Goal: Book appointment/travel/reservation

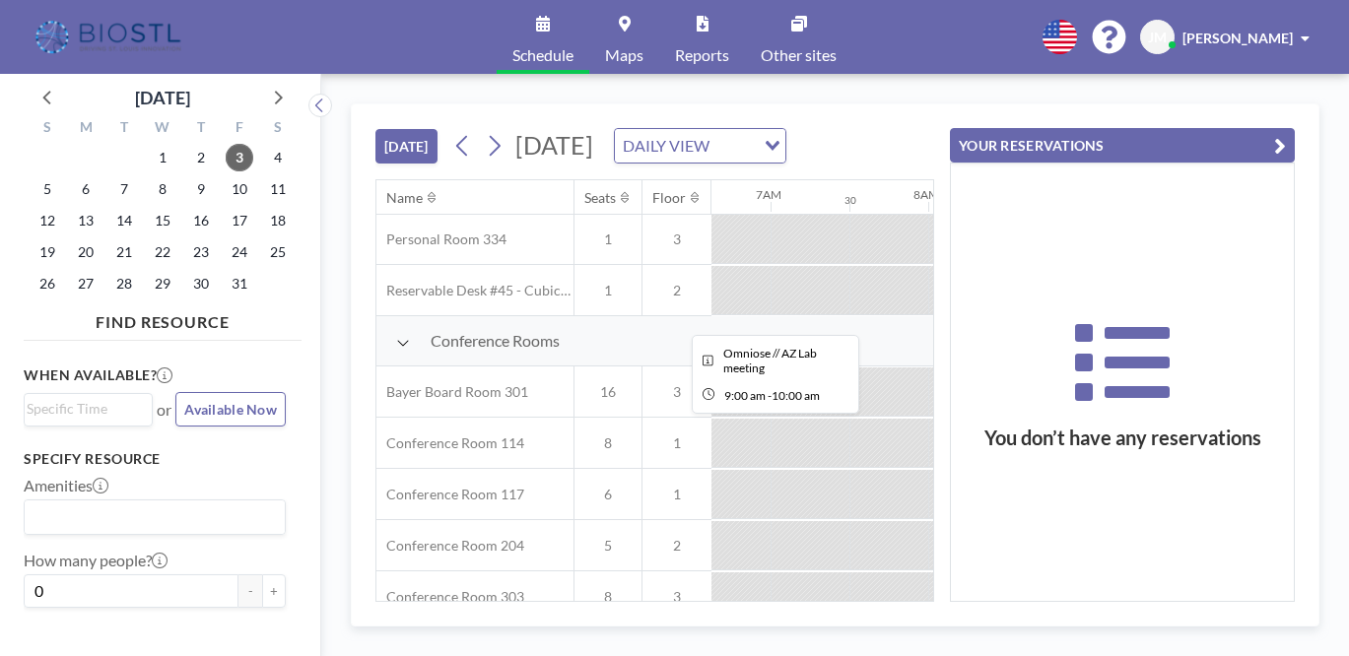
scroll to position [409, 1043]
click at [226, 207] on span "17" at bounding box center [240, 221] width 28 height 28
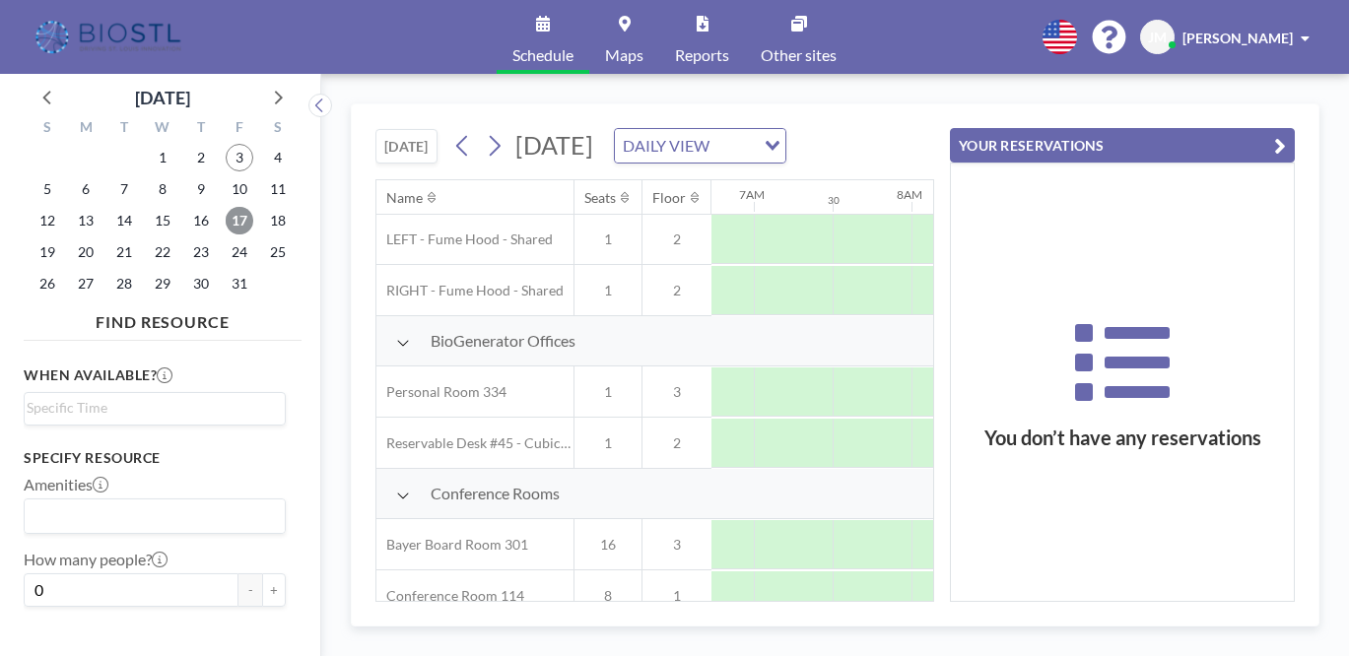
scroll to position [255, 1040]
click at [1091, 521] on div at bounding box center [1170, 545] width 158 height 49
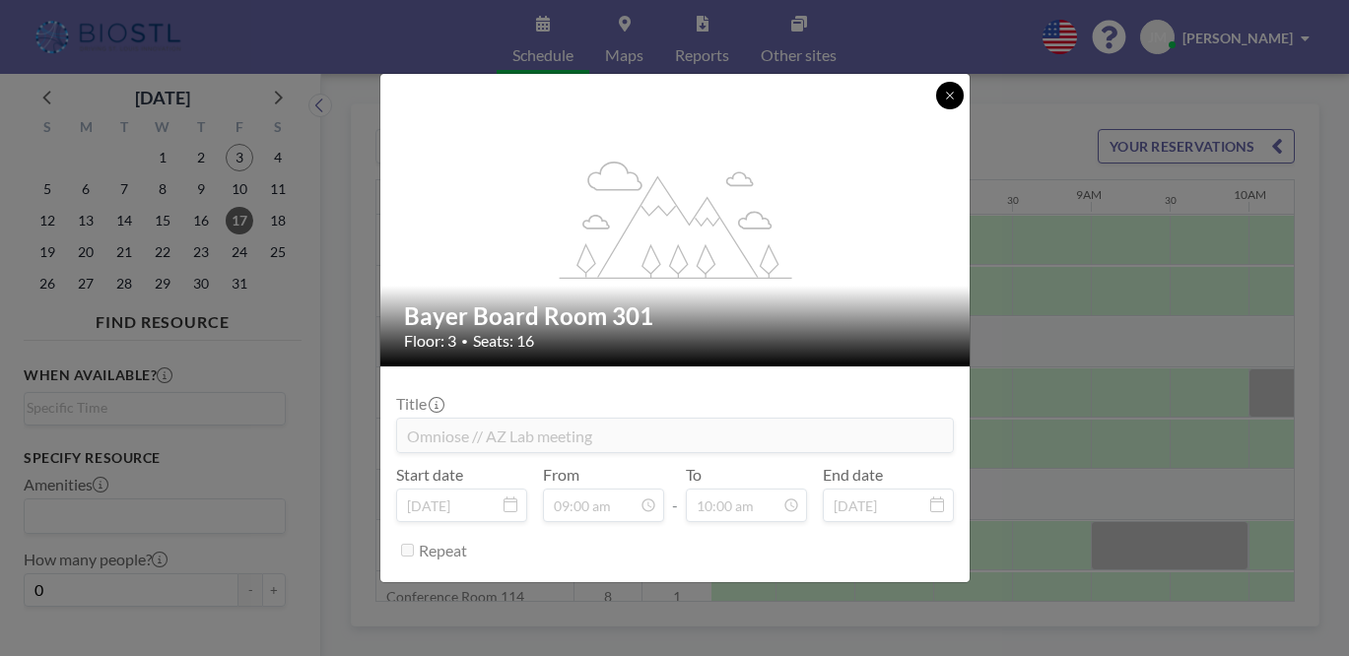
click at [944, 101] on icon at bounding box center [950, 96] width 12 height 12
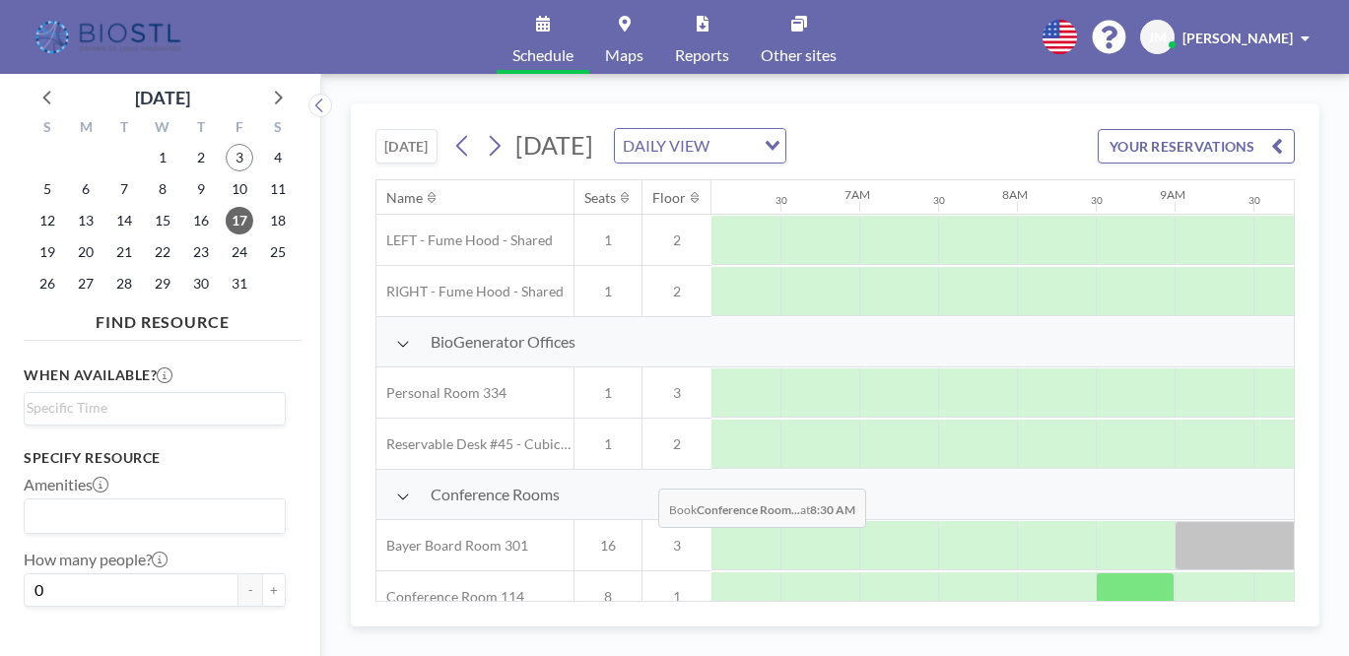
scroll to position [256, 946]
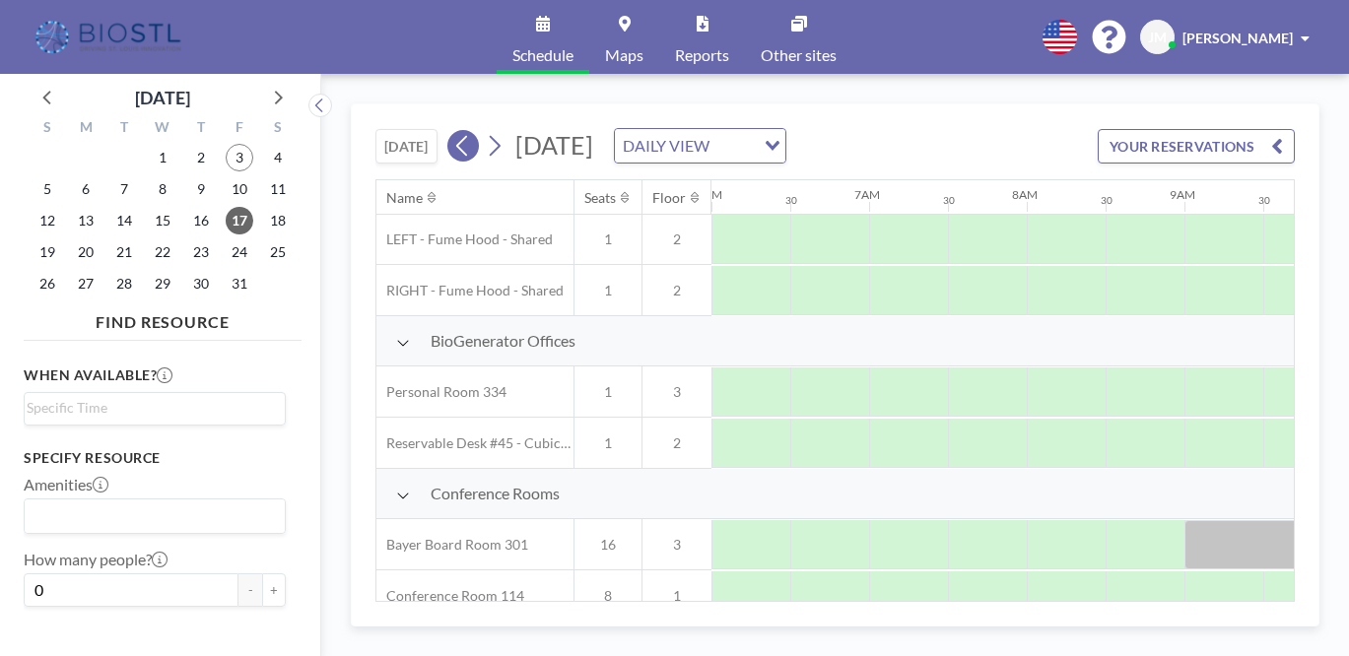
click at [453, 131] on icon at bounding box center [462, 146] width 19 height 30
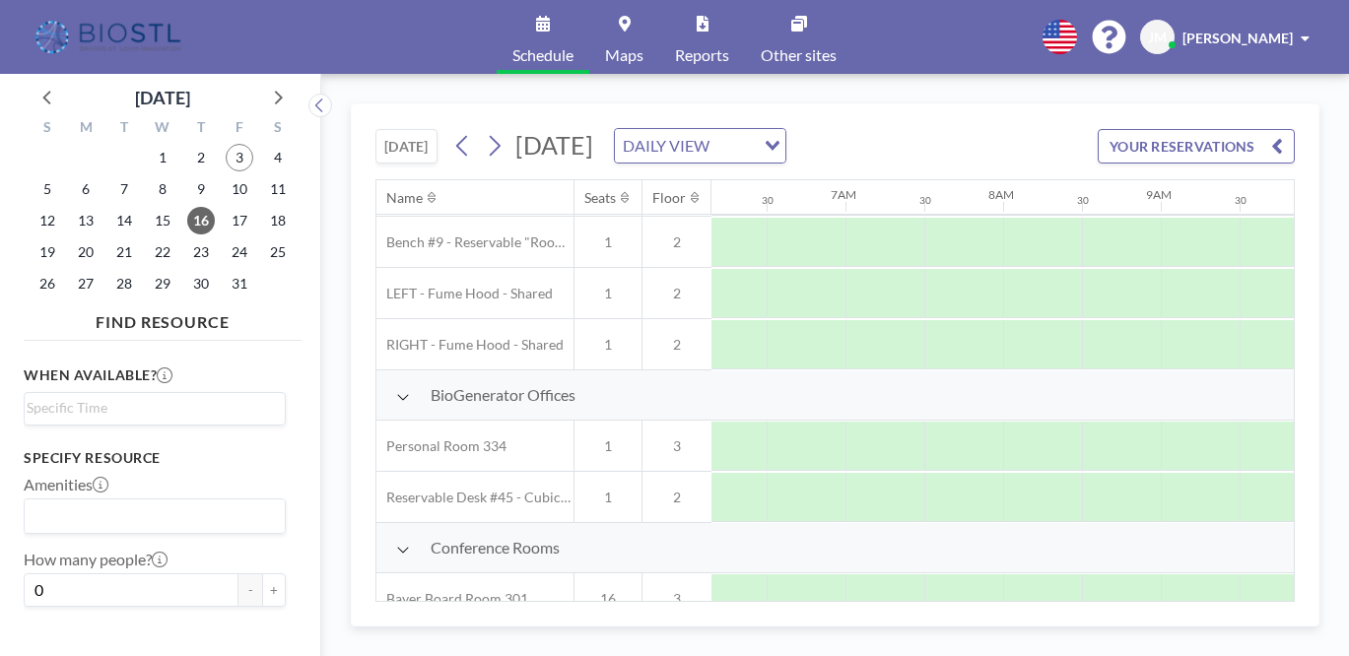
scroll to position [201, 971]
click at [485, 131] on icon at bounding box center [494, 146] width 19 height 30
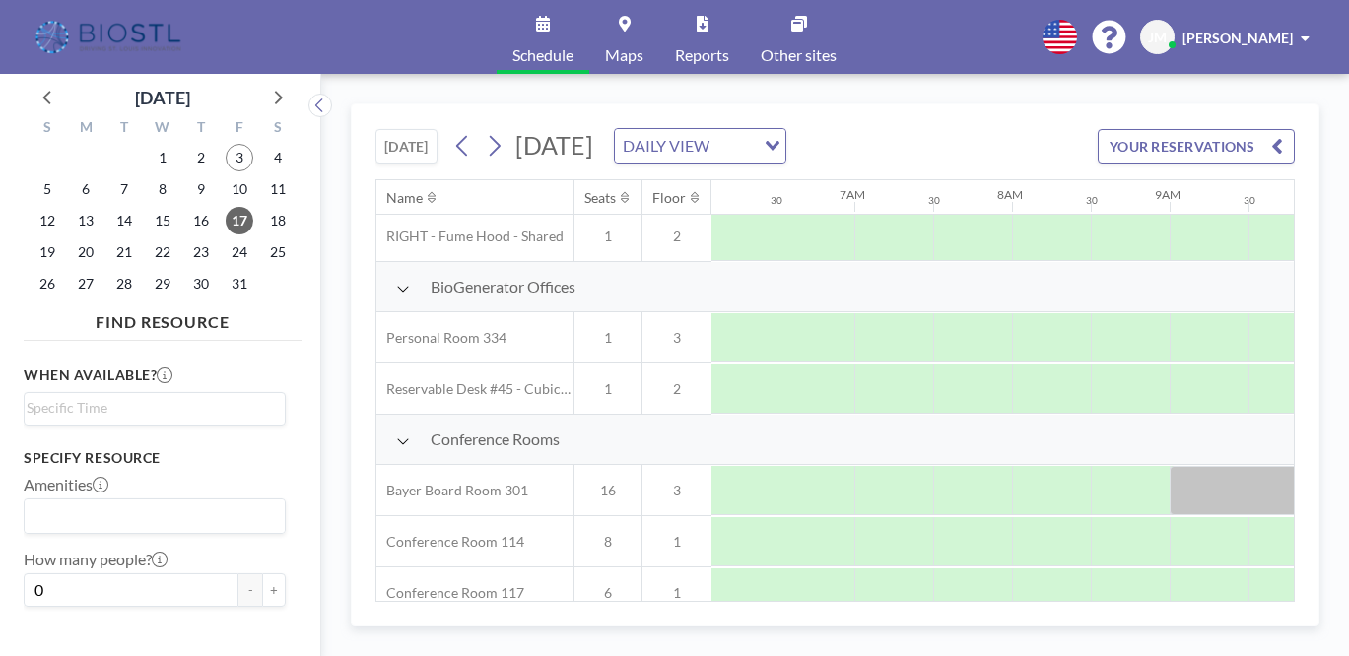
scroll to position [309, 961]
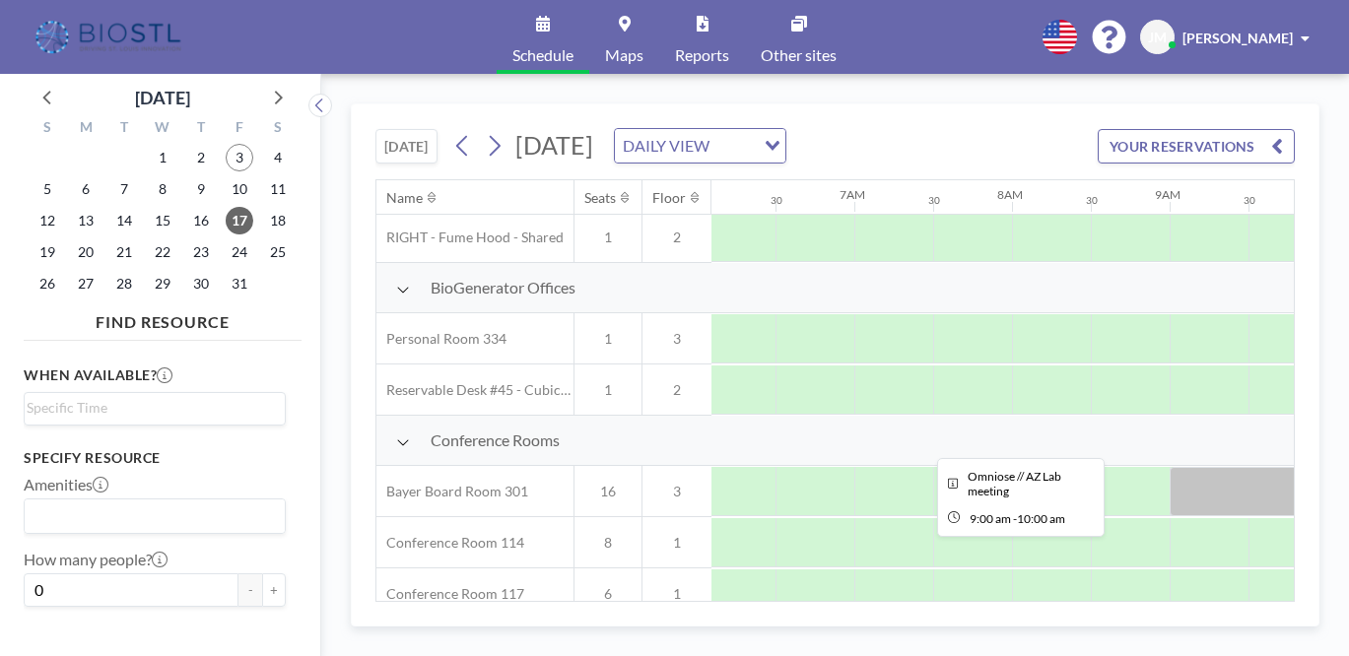
click at [1170, 467] on div at bounding box center [1249, 491] width 158 height 49
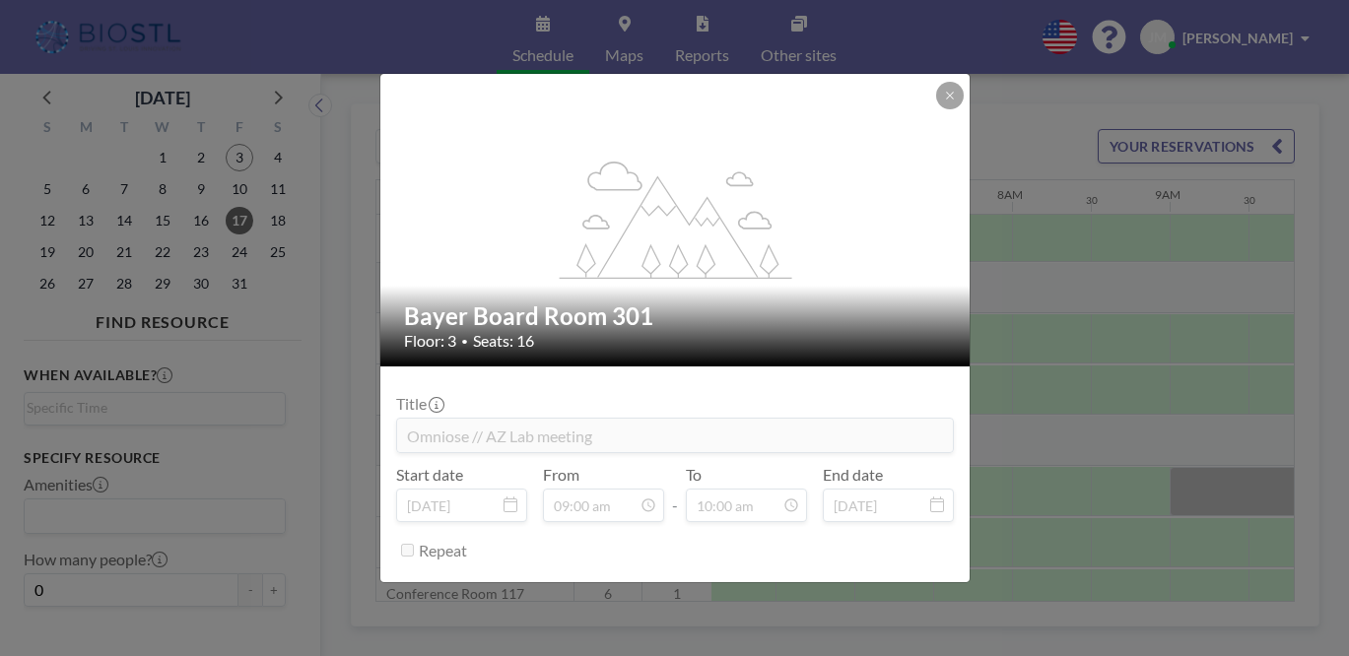
click at [534, 342] on span "Seats: 16" at bounding box center [503, 341] width 61 height 20
click at [936, 109] on button at bounding box center [950, 96] width 28 height 28
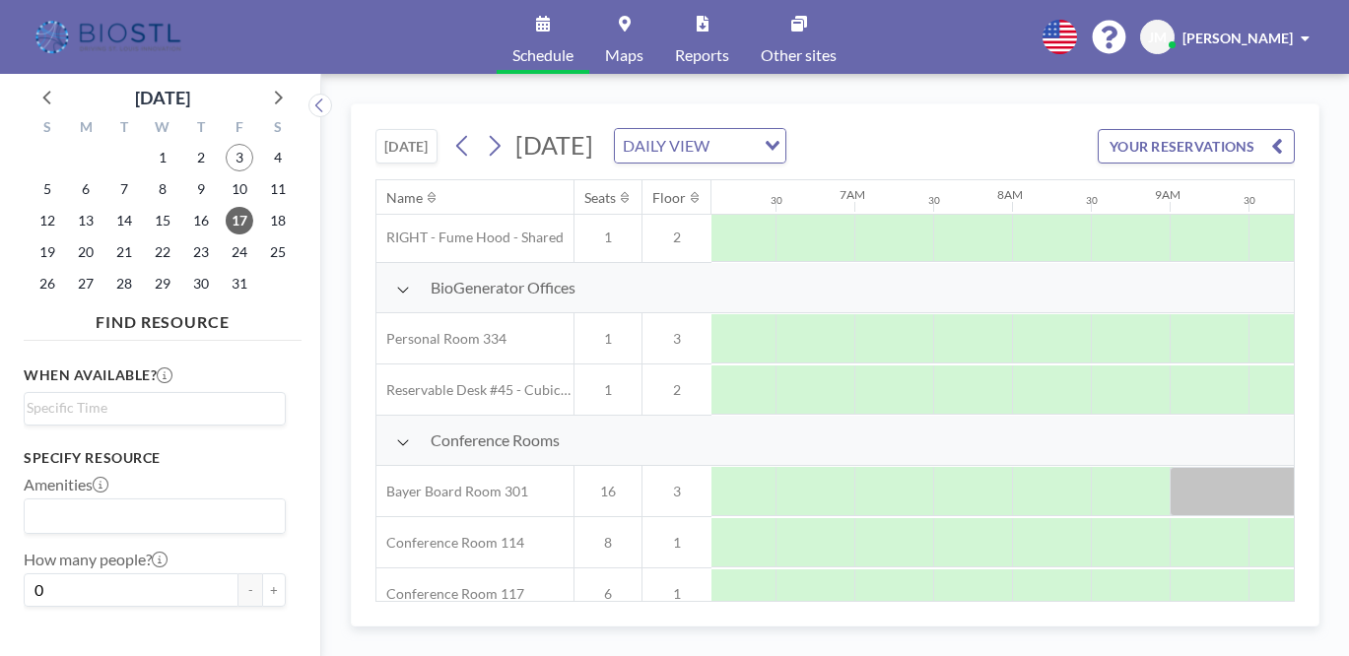
click at [1198, 129] on button "YOUR RESERVATIONS" at bounding box center [1196, 146] width 197 height 34
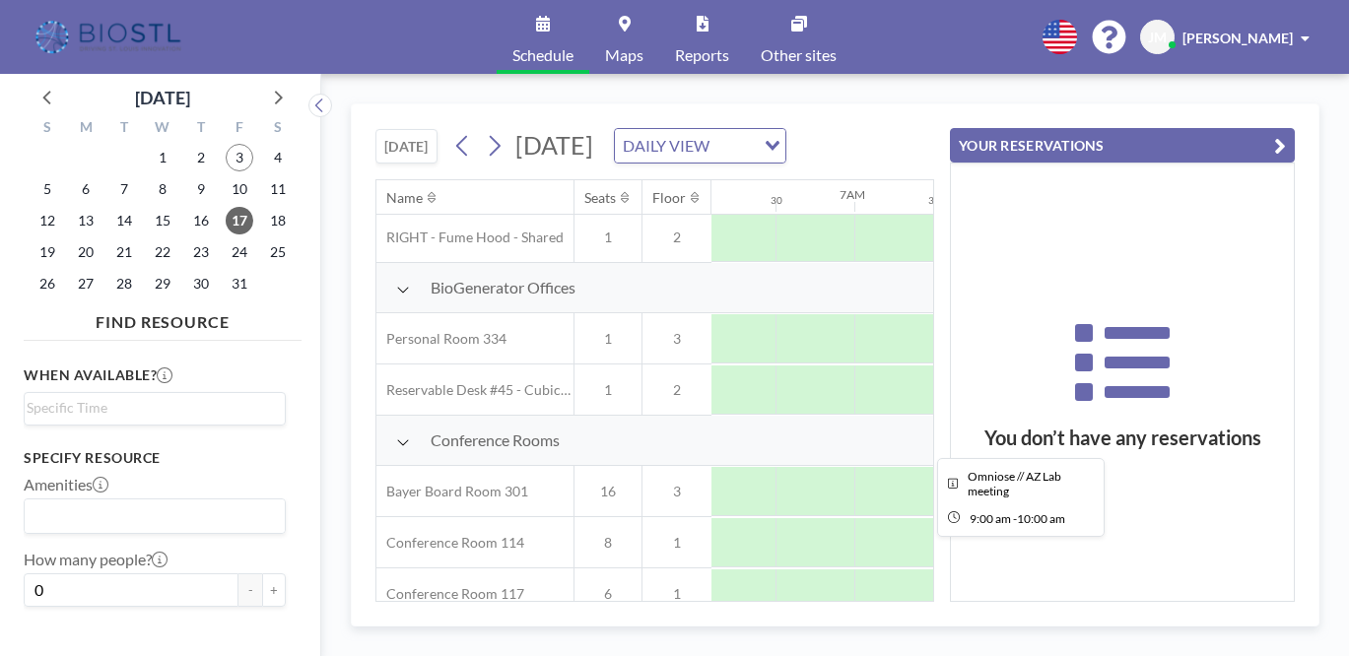
click at [1170, 467] on div at bounding box center [1249, 491] width 158 height 49
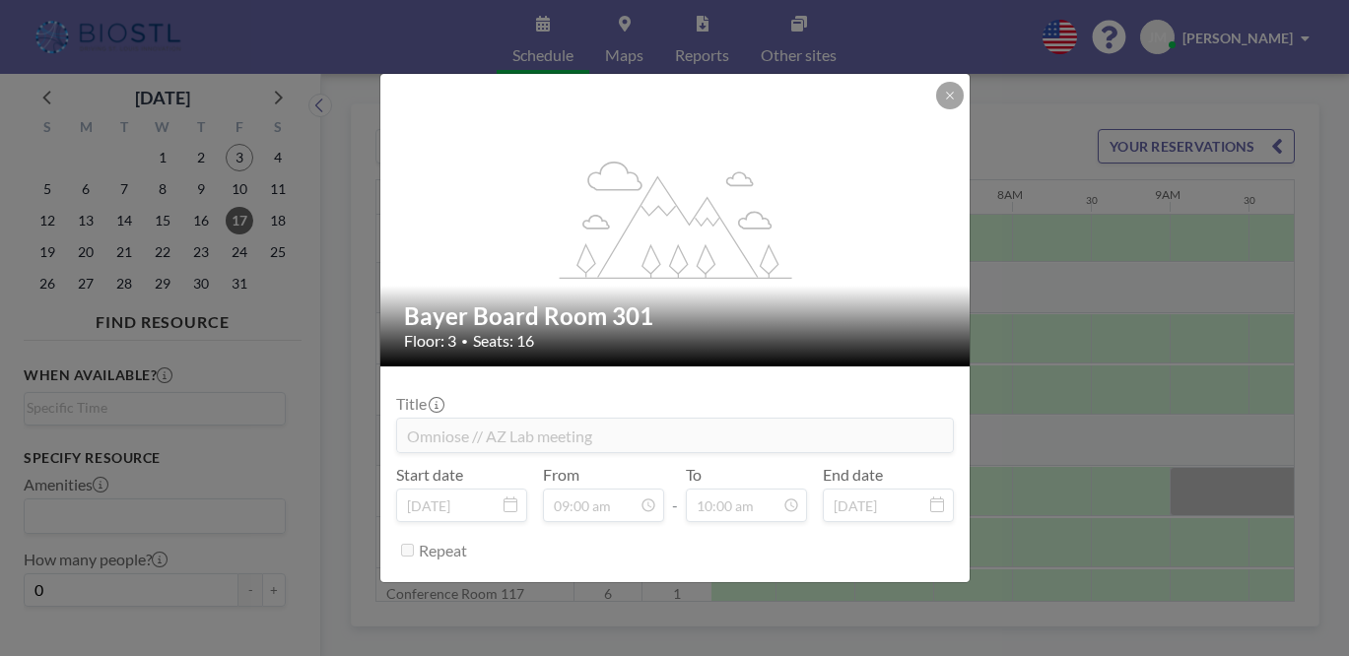
click at [517, 497] on icon at bounding box center [510, 505] width 14 height 16
click at [944, 101] on icon at bounding box center [950, 96] width 12 height 12
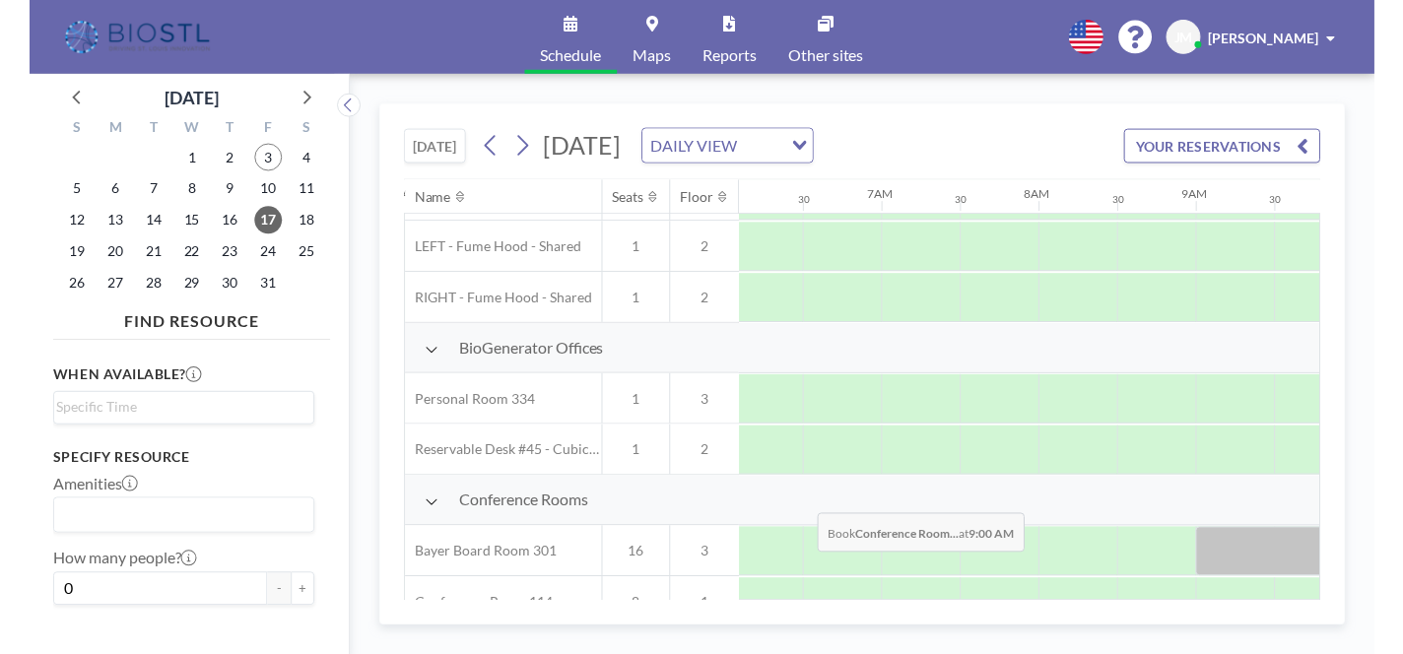
scroll to position [248, 960]
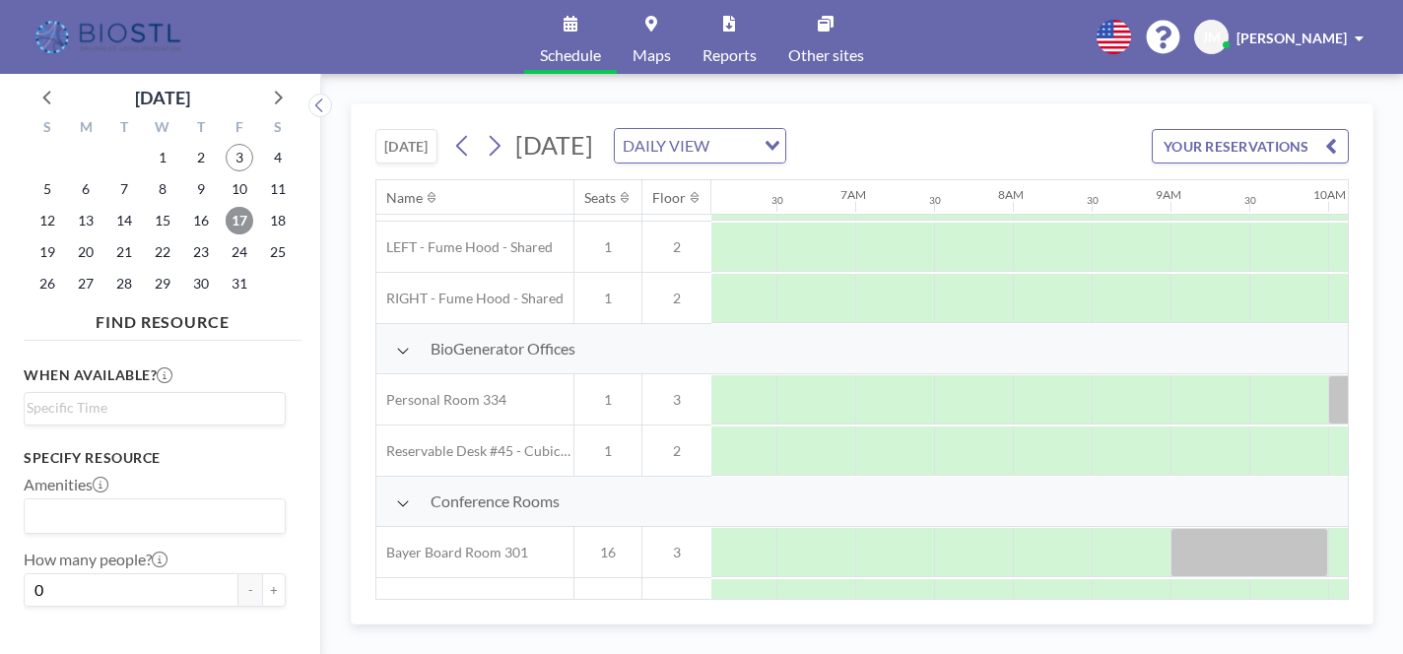
click at [226, 207] on span "17" at bounding box center [240, 221] width 28 height 28
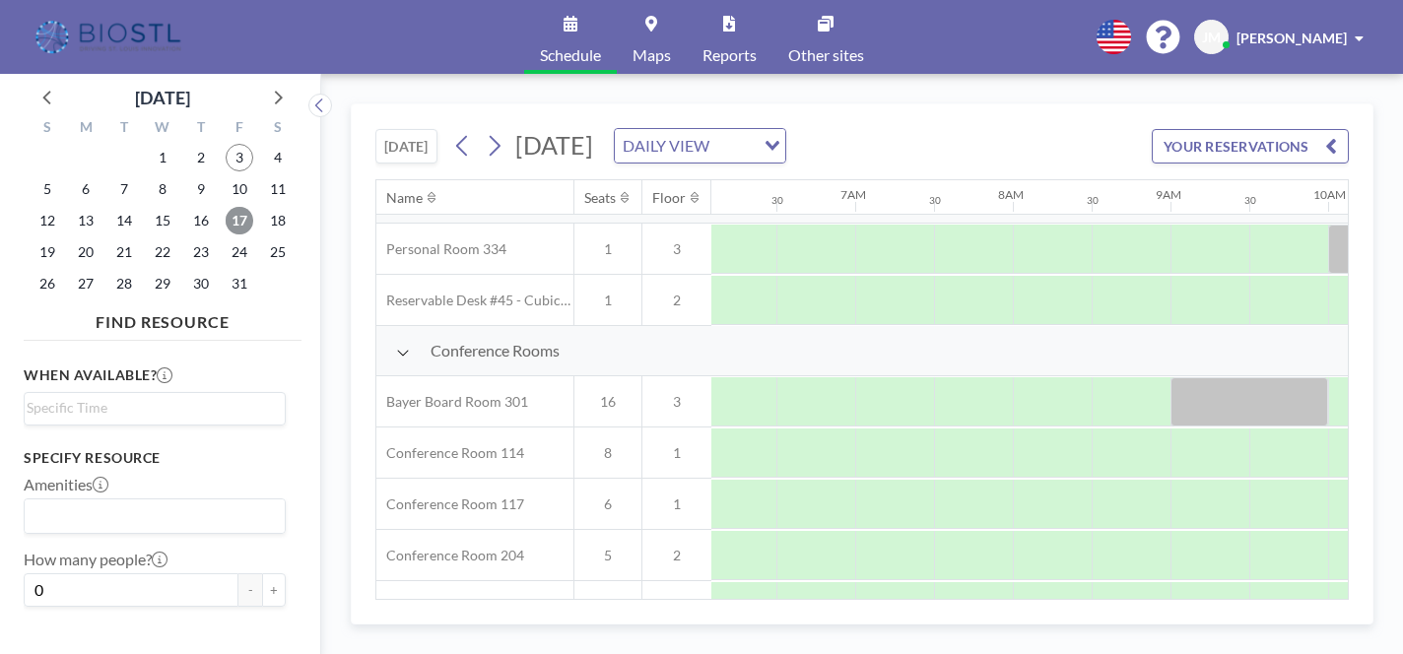
scroll to position [376, 960]
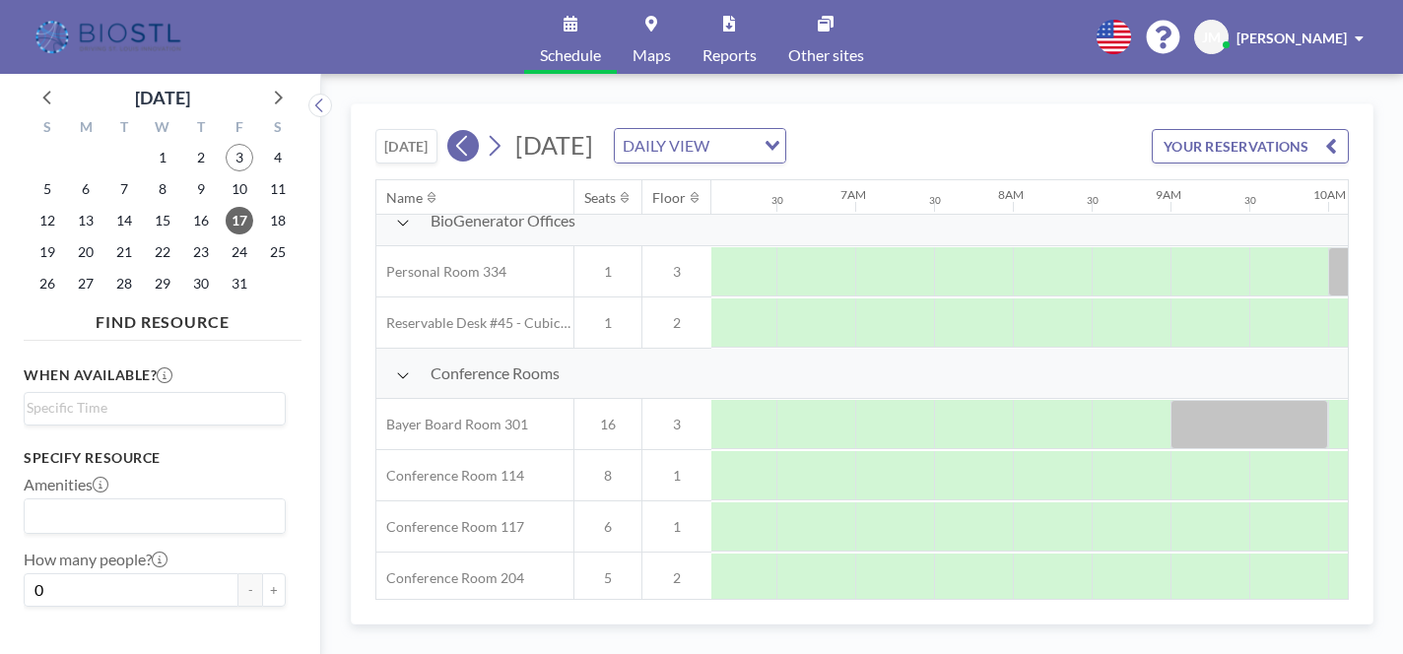
click at [456, 136] on icon at bounding box center [461, 146] width 11 height 21
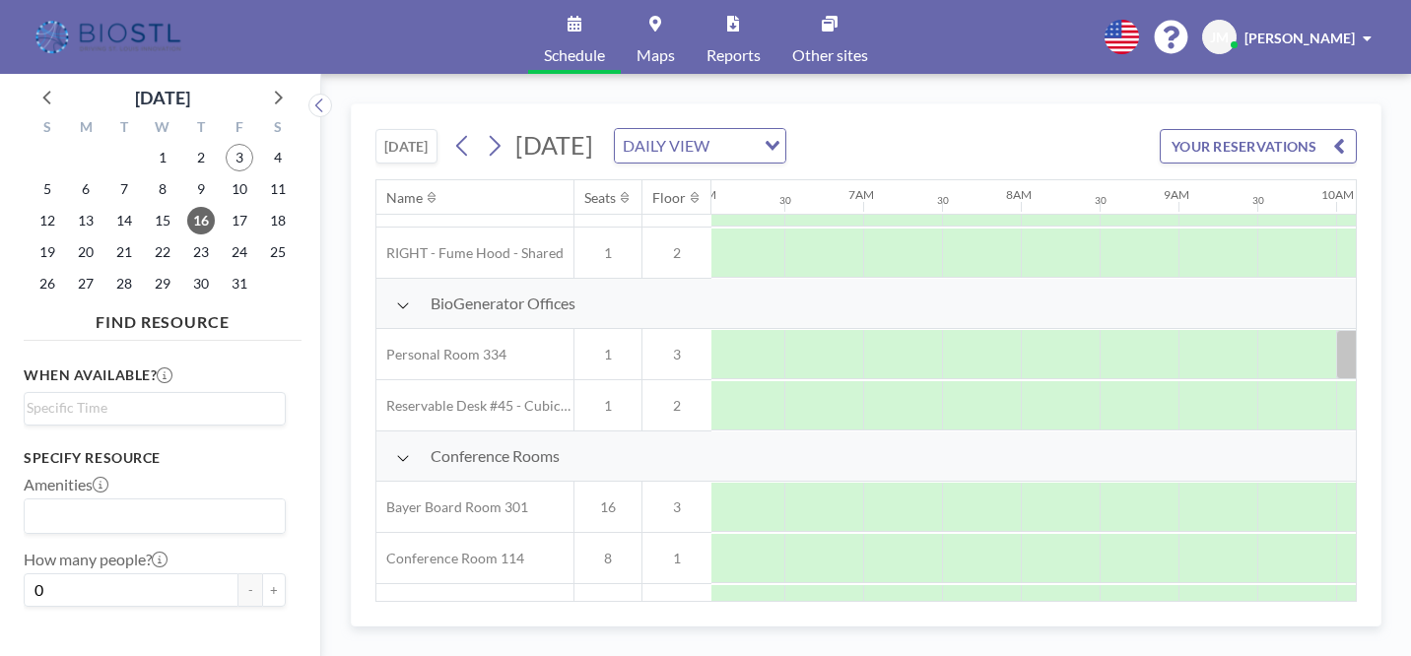
scroll to position [289, 952]
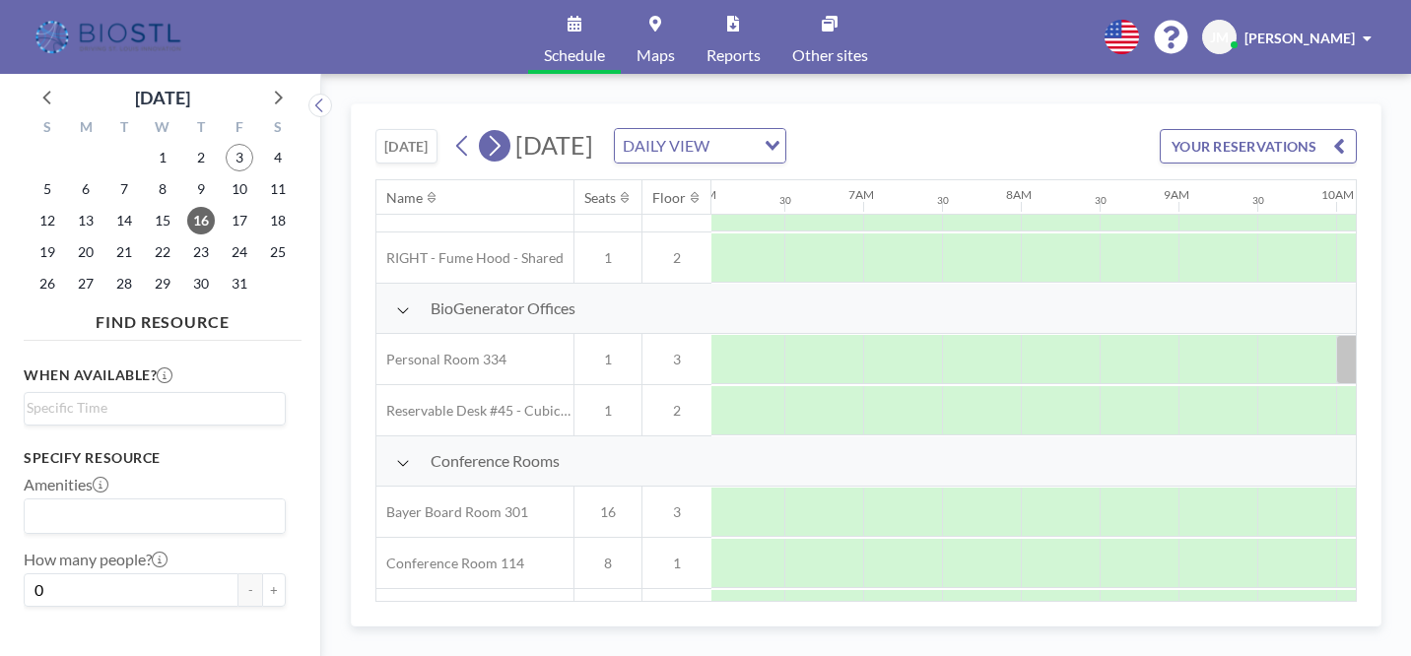
click at [485, 131] on icon at bounding box center [494, 146] width 19 height 30
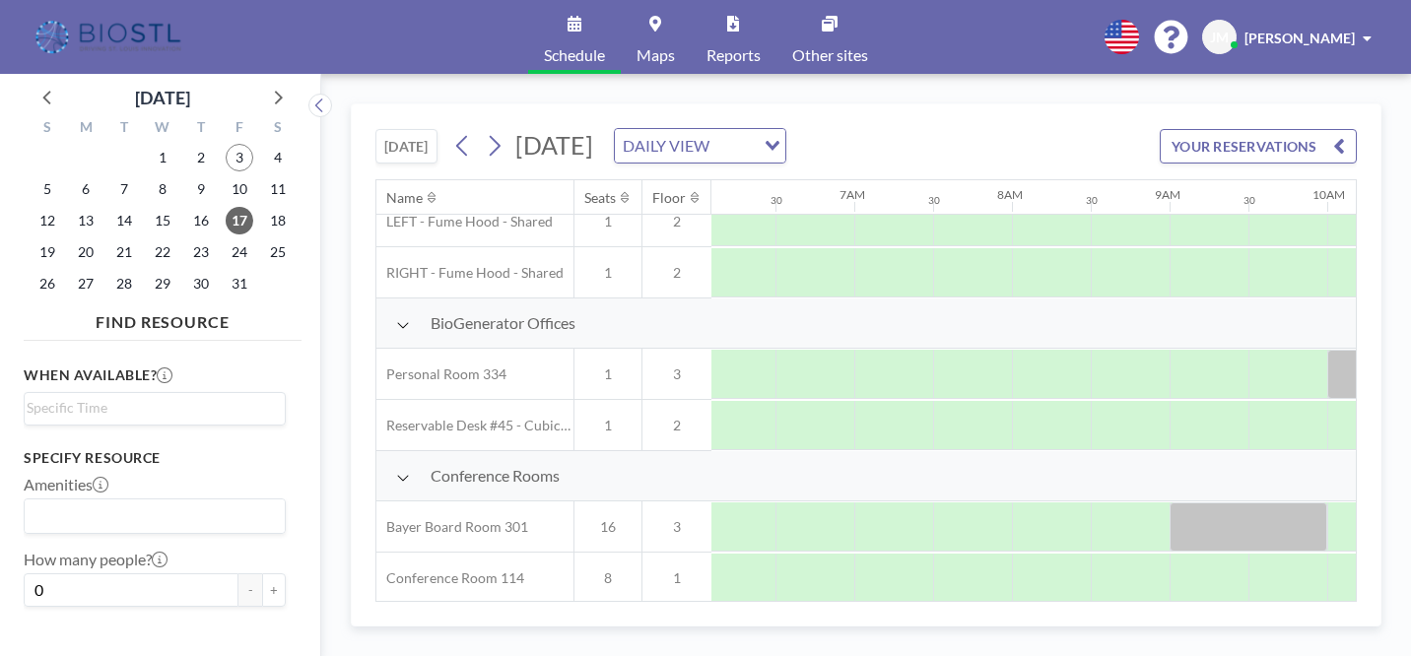
scroll to position [275, 961]
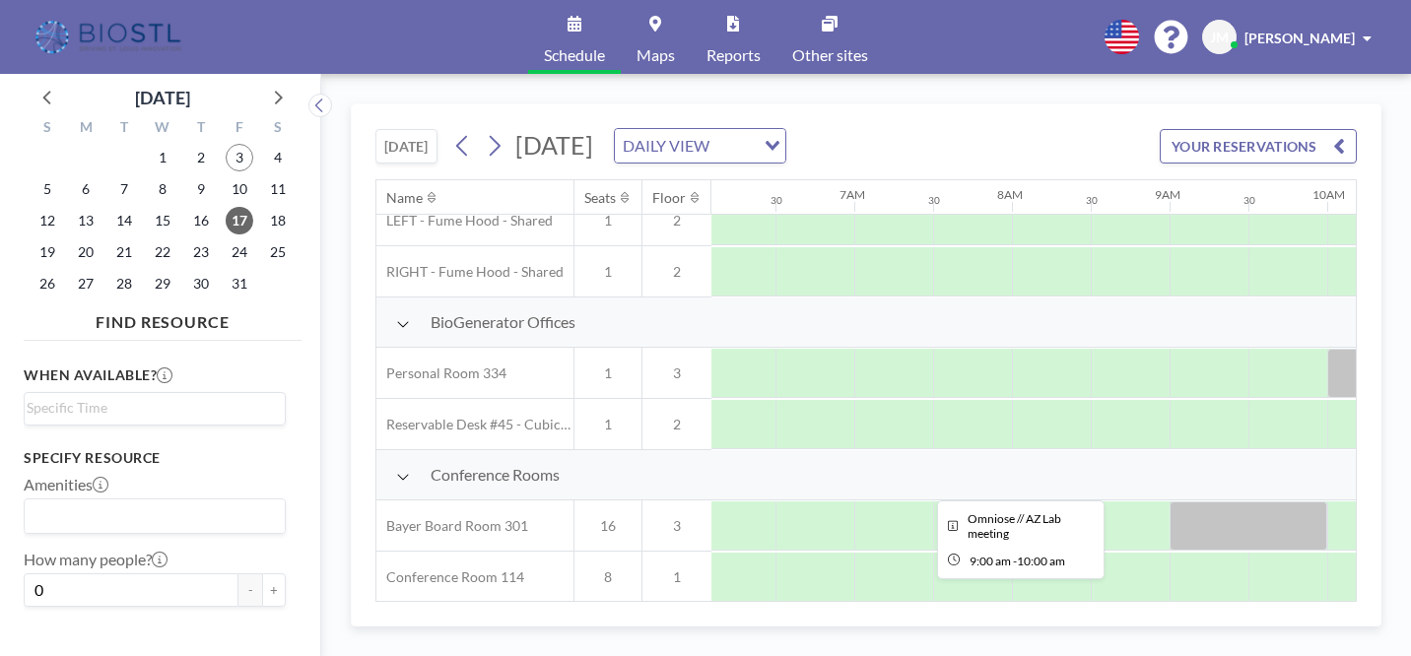
click at [1170, 502] on div at bounding box center [1249, 526] width 158 height 49
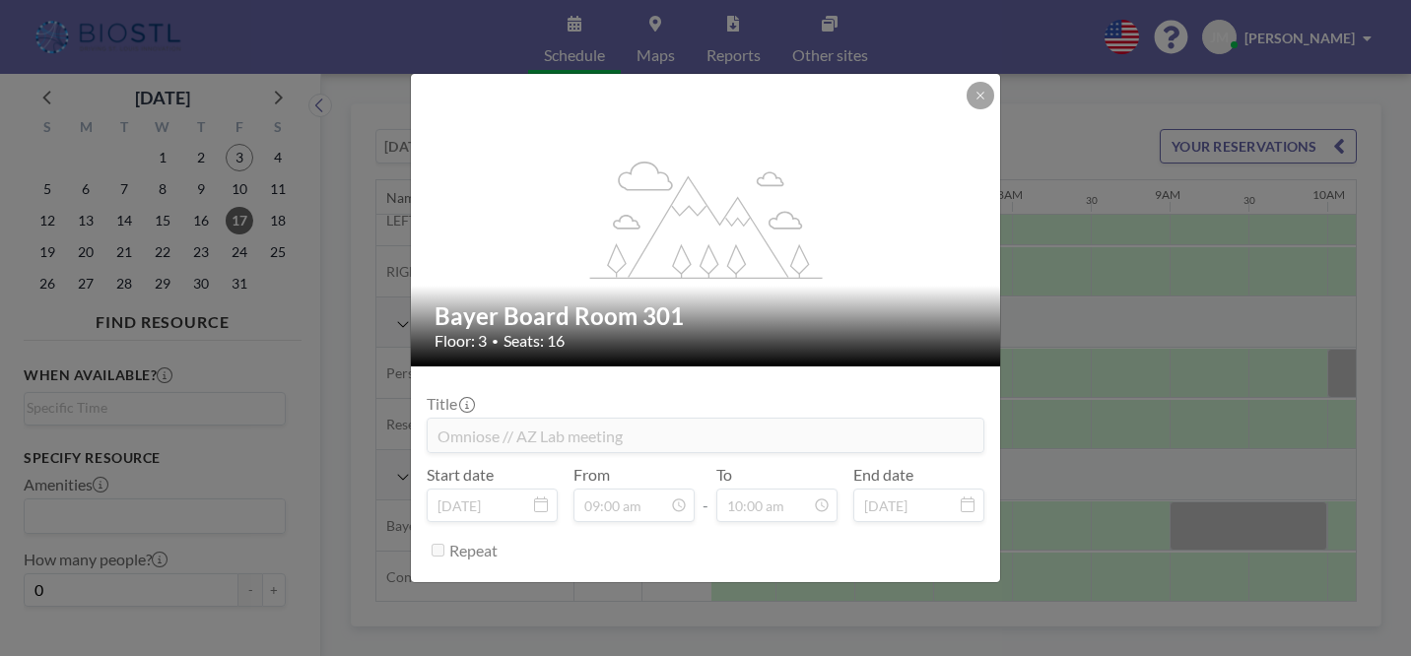
click at [967, 109] on div at bounding box center [981, 96] width 28 height 28
click at [974, 101] on icon at bounding box center [980, 96] width 12 height 12
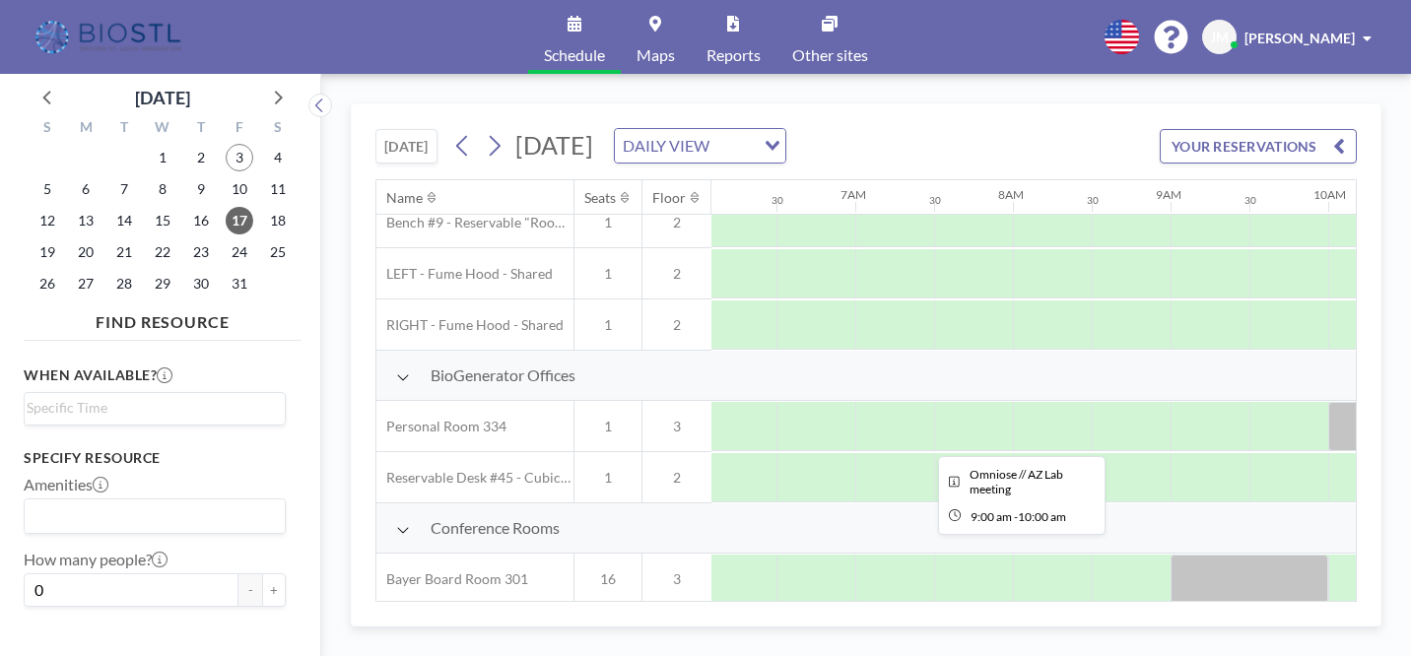
scroll to position [214, 960]
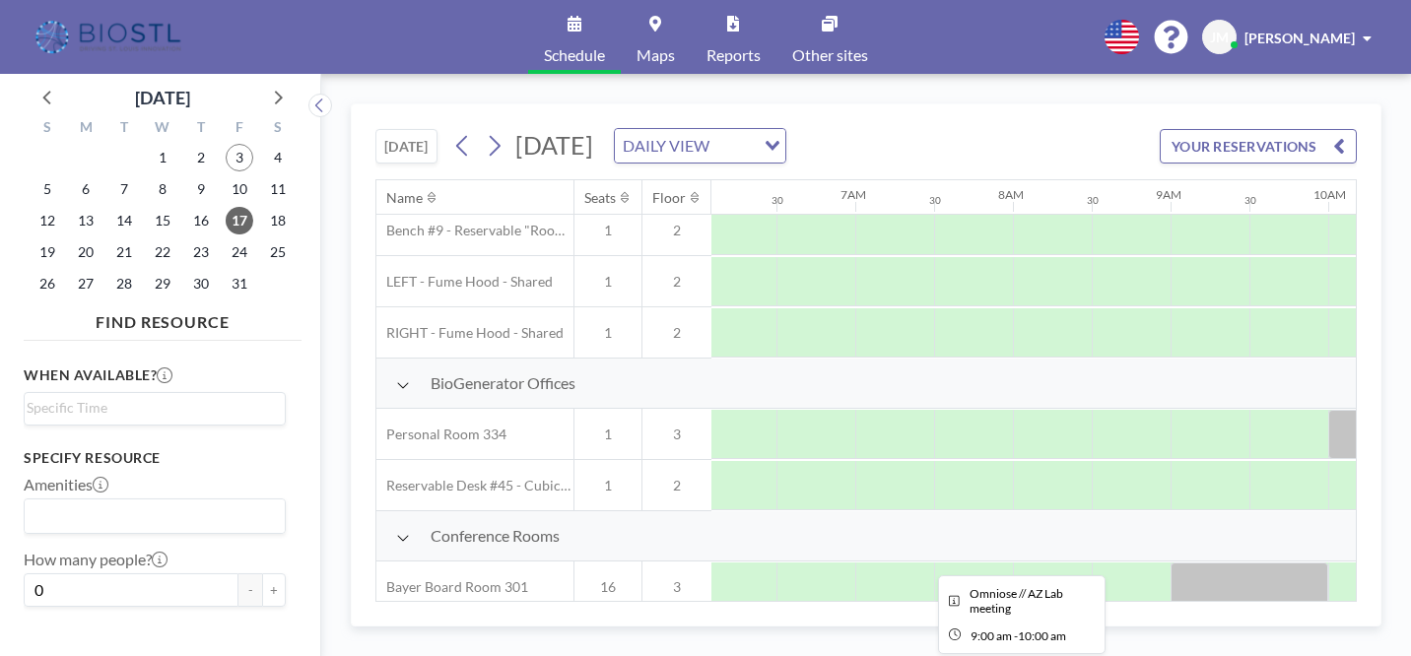
click at [1171, 563] on div at bounding box center [1250, 587] width 158 height 49
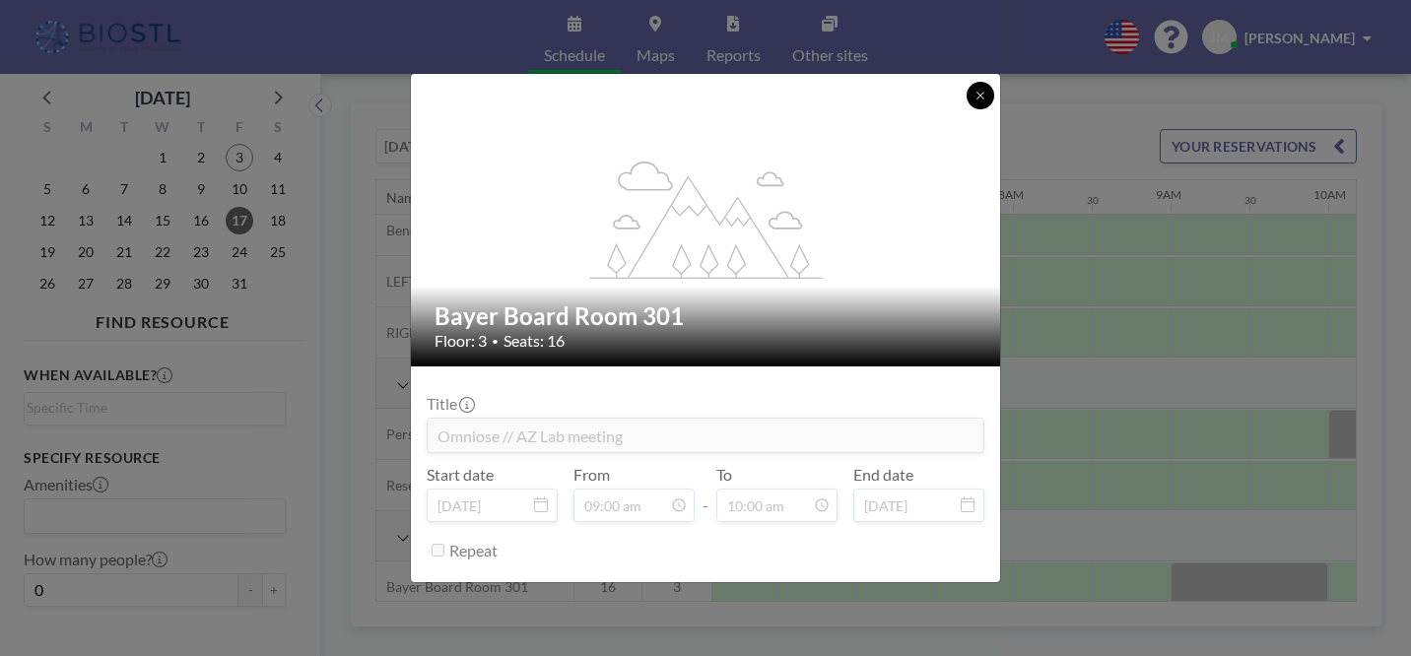
click at [967, 109] on button at bounding box center [981, 96] width 28 height 28
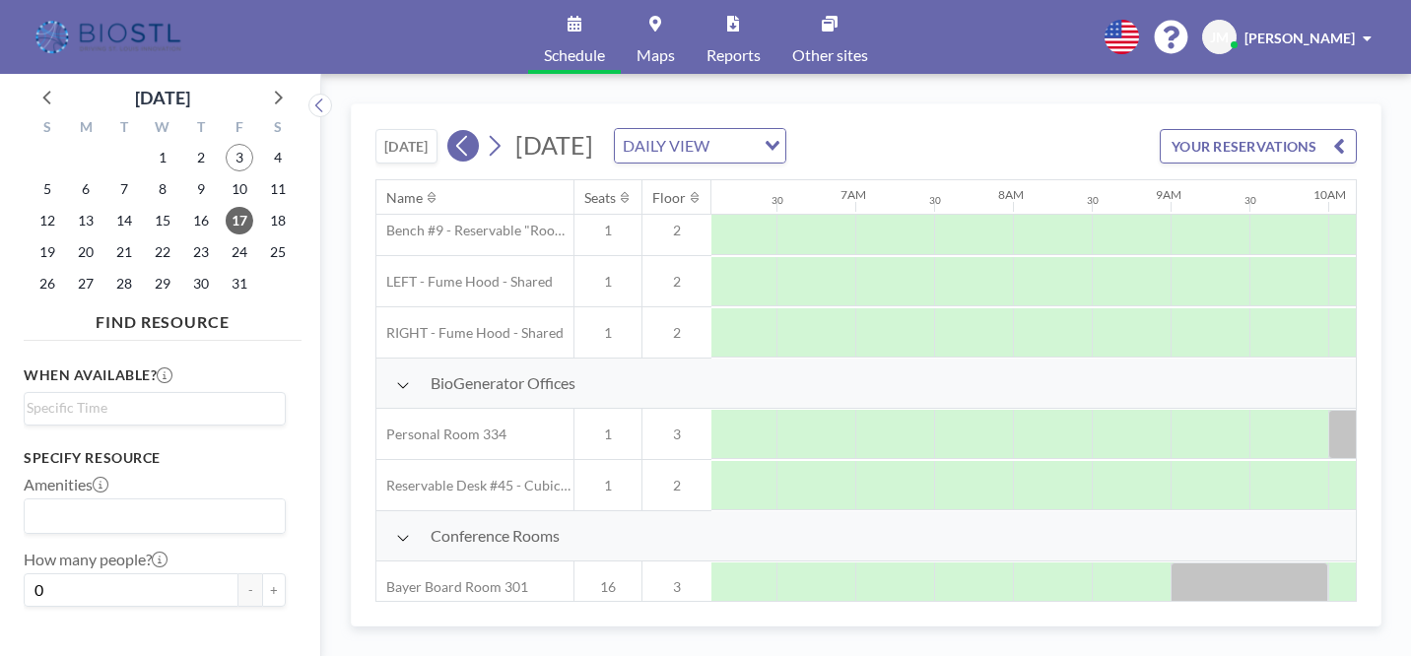
click at [453, 131] on icon at bounding box center [462, 146] width 19 height 30
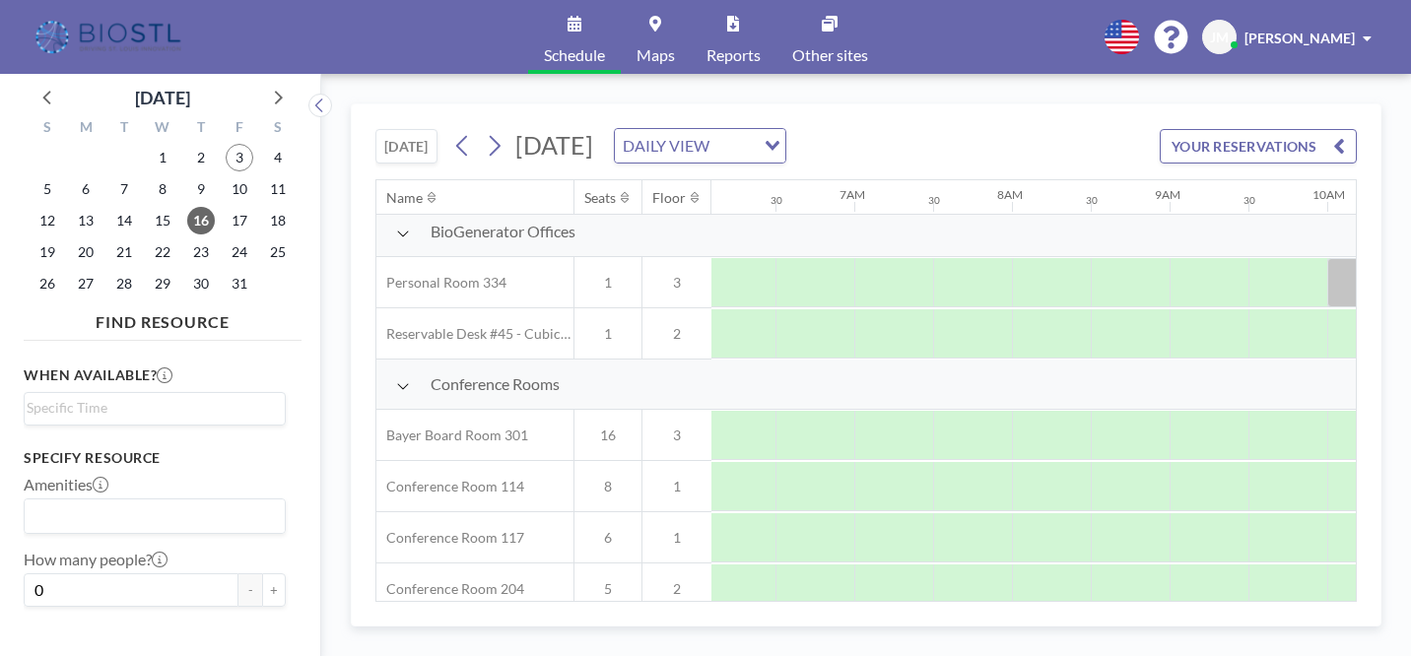
scroll to position [365, 961]
click at [485, 131] on icon at bounding box center [494, 146] width 19 height 30
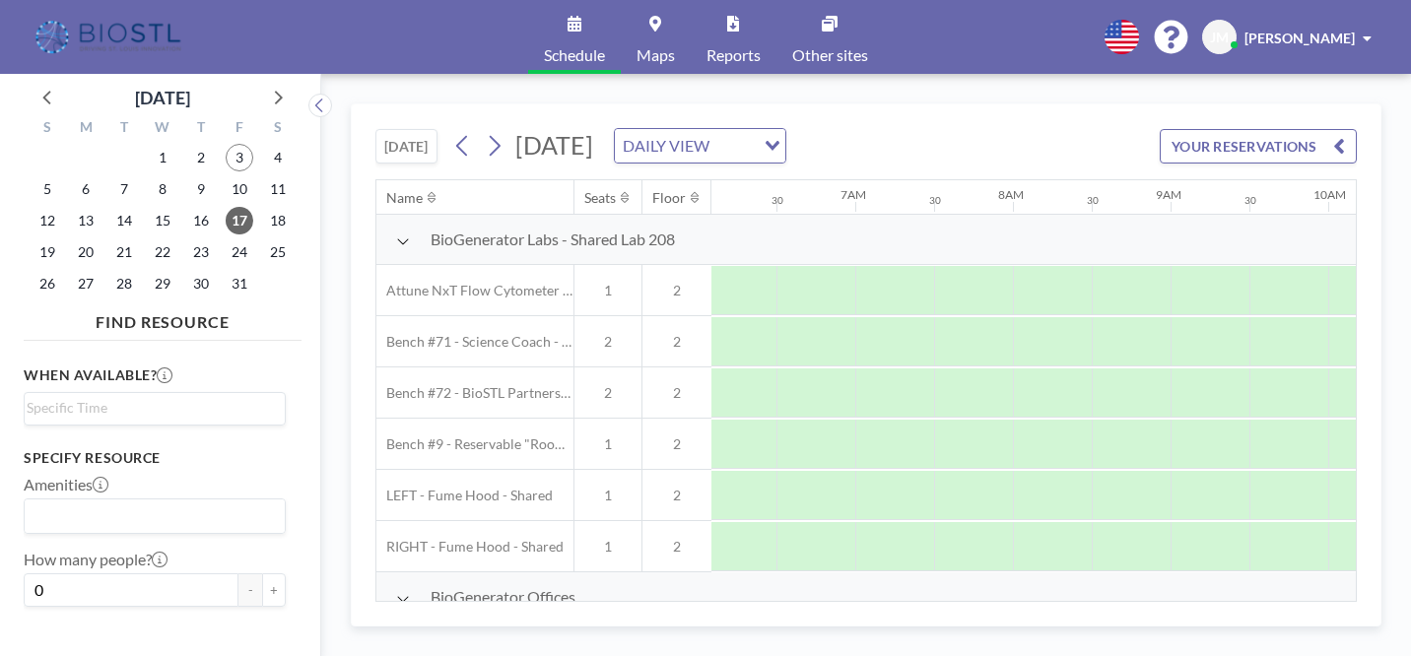
scroll to position [0, 961]
